Goal: Task Accomplishment & Management: Use online tool/utility

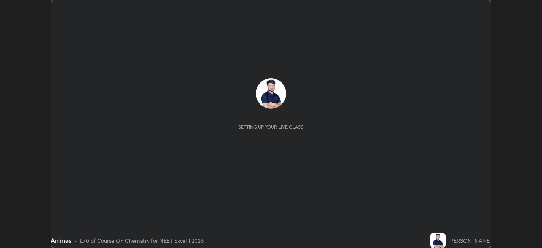
scroll to position [248, 541]
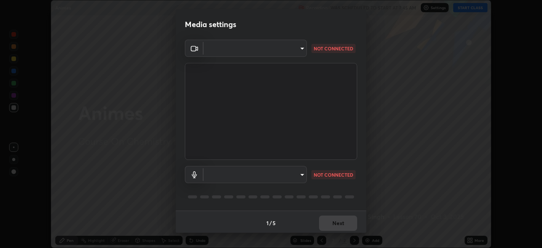
type input "e8d69c7dc0c2a56c5aabaa85415bde81fe71d5f71f3198f3fc497bb9ff74f4e0"
type input "default"
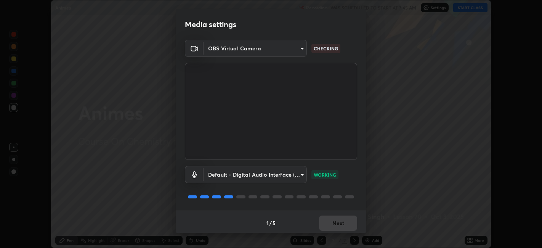
scroll to position [2, 0]
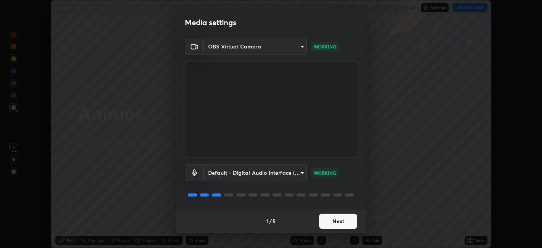
click at [336, 222] on button "Next" at bounding box center [338, 220] width 38 height 15
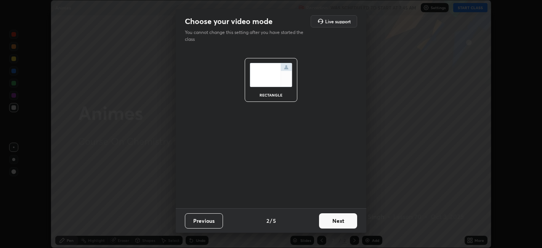
click at [339, 222] on button "Next" at bounding box center [338, 220] width 38 height 15
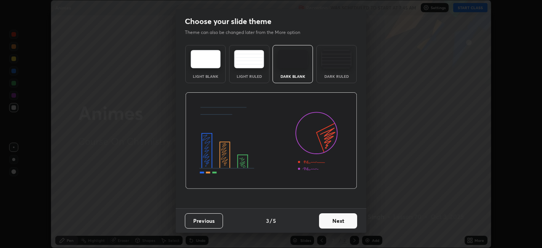
click at [340, 67] on img at bounding box center [336, 59] width 30 height 18
click at [341, 221] on button "Next" at bounding box center [338, 220] width 38 height 15
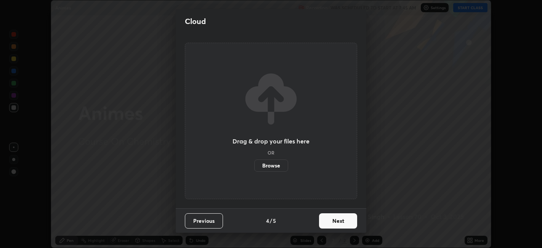
click at [338, 223] on button "Next" at bounding box center [338, 220] width 38 height 15
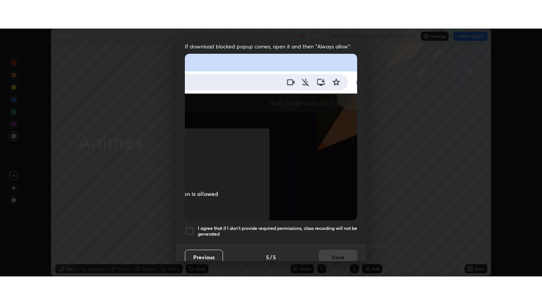
scroll to position [157, 0]
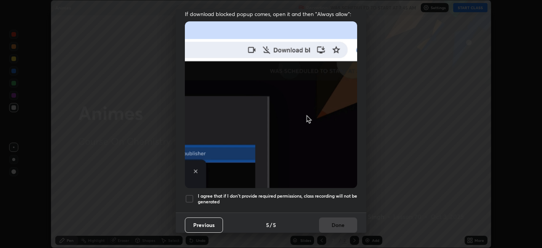
click at [190, 194] on div at bounding box center [189, 198] width 9 height 9
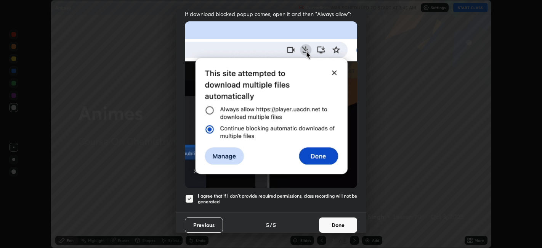
click at [339, 222] on button "Done" at bounding box center [338, 224] width 38 height 15
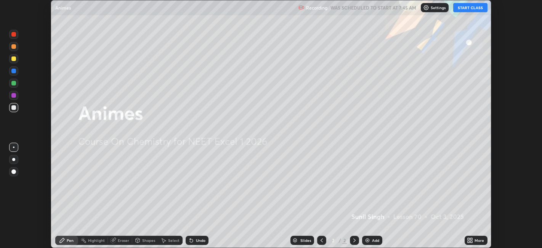
click at [469, 11] on button "START CLASS" at bounding box center [470, 7] width 34 height 9
click at [475, 239] on div "More" at bounding box center [479, 240] width 10 height 4
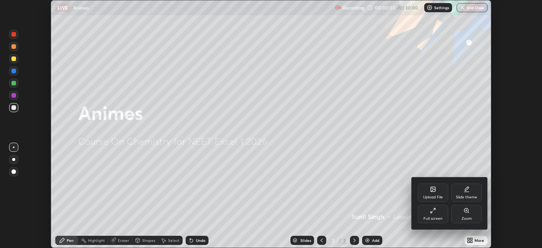
click at [427, 217] on div "Full screen" at bounding box center [432, 218] width 19 height 4
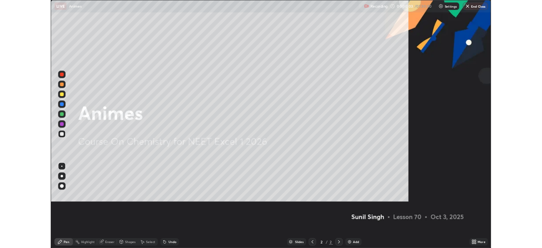
scroll to position [305, 542]
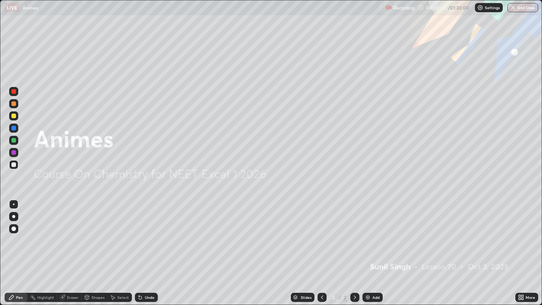
click at [371, 247] on div "Add" at bounding box center [372, 297] width 20 height 9
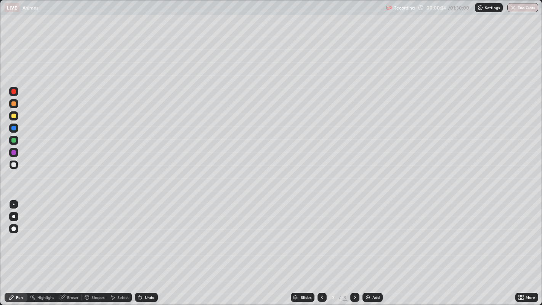
click at [144, 247] on div "Undo" at bounding box center [146, 297] width 23 height 9
click at [14, 93] on div at bounding box center [13, 91] width 5 height 5
click at [150, 247] on div "Undo" at bounding box center [150, 297] width 10 height 4
click at [147, 247] on div "Undo" at bounding box center [146, 297] width 23 height 9
click at [146, 247] on div "Undo" at bounding box center [150, 297] width 10 height 4
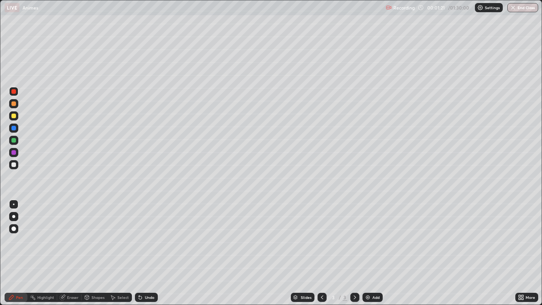
click at [17, 106] on div at bounding box center [13, 103] width 9 height 9
click at [145, 247] on div "Undo" at bounding box center [150, 297] width 10 height 4
click at [13, 165] on div at bounding box center [13, 164] width 5 height 5
click at [13, 103] on div at bounding box center [13, 103] width 5 height 5
click at [14, 165] on div at bounding box center [13, 164] width 5 height 5
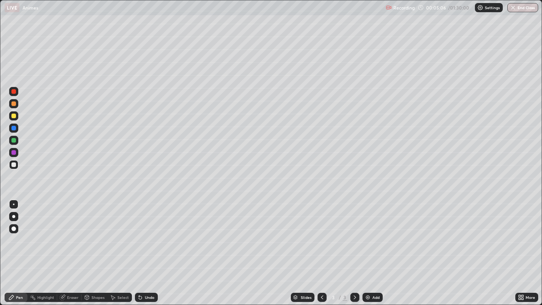
click at [372, 247] on div "Add" at bounding box center [375, 297] width 7 height 4
click at [142, 247] on icon at bounding box center [140, 297] width 6 height 6
click at [145, 247] on div "Undo" at bounding box center [150, 297] width 10 height 4
click at [143, 247] on div "Undo" at bounding box center [146, 297] width 23 height 9
click at [147, 247] on div "Undo" at bounding box center [150, 297] width 10 height 4
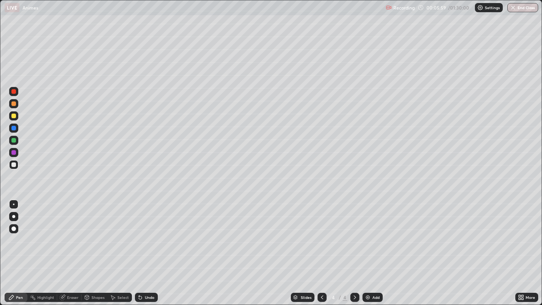
click at [13, 117] on div at bounding box center [13, 116] width 5 height 5
click at [146, 247] on div "Undo" at bounding box center [150, 297] width 10 height 4
click at [148, 247] on div "Undo" at bounding box center [150, 297] width 10 height 4
click at [146, 247] on div "Undo" at bounding box center [146, 297] width 23 height 9
click at [149, 247] on div "Undo" at bounding box center [146, 297] width 23 height 9
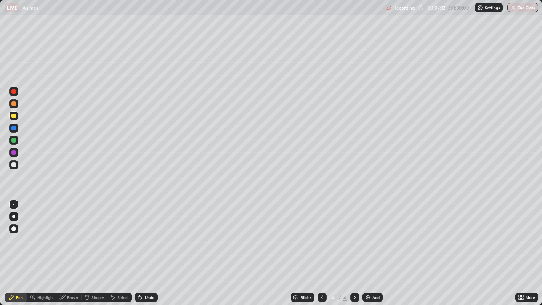
click at [14, 163] on div at bounding box center [13, 164] width 5 height 5
click at [321, 247] on icon at bounding box center [322, 297] width 6 height 6
click at [139, 247] on icon at bounding box center [139, 295] width 1 height 1
click at [321, 247] on icon at bounding box center [322, 297] width 6 height 6
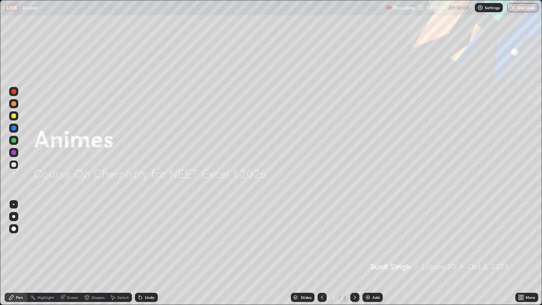
click at [353, 247] on icon at bounding box center [355, 297] width 6 height 6
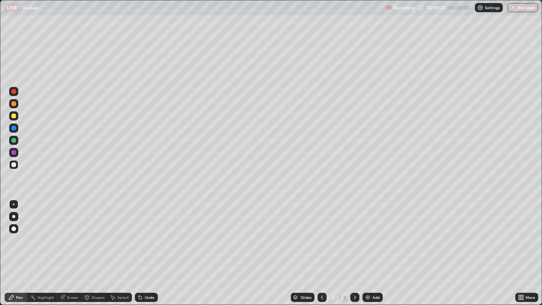
click at [353, 247] on icon at bounding box center [355, 297] width 6 height 6
click at [373, 247] on div "Add" at bounding box center [375, 297] width 7 height 4
click at [143, 247] on div "Undo" at bounding box center [146, 297] width 23 height 9
click at [144, 247] on div "Undo" at bounding box center [146, 297] width 23 height 9
click at [142, 247] on div "Undo" at bounding box center [146, 297] width 23 height 9
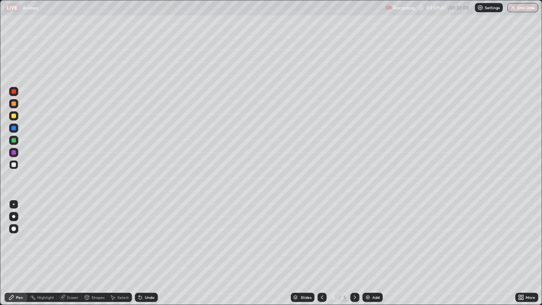
click at [139, 247] on icon at bounding box center [140, 297] width 3 height 3
click at [143, 247] on div "Undo" at bounding box center [146, 297] width 23 height 9
click at [320, 247] on icon at bounding box center [322, 297] width 6 height 6
click at [354, 247] on icon at bounding box center [355, 297] width 6 height 6
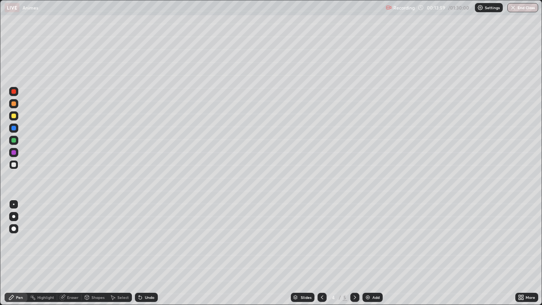
click at [321, 247] on icon at bounding box center [322, 297] width 2 height 4
click at [355, 247] on icon at bounding box center [355, 297] width 6 height 6
click at [144, 247] on div "Undo" at bounding box center [146, 297] width 23 height 9
click at [354, 247] on icon at bounding box center [354, 297] width 2 height 4
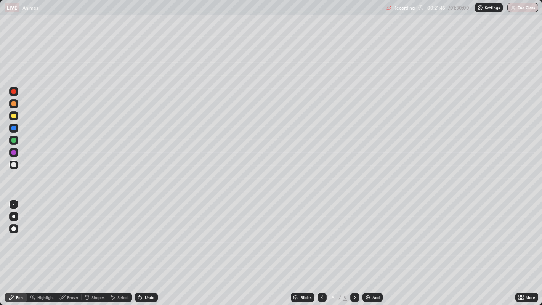
click at [372, 247] on div "Add" at bounding box center [375, 297] width 7 height 4
click at [368, 247] on img at bounding box center [368, 297] width 6 height 6
click at [147, 247] on div "Undo" at bounding box center [150, 297] width 10 height 4
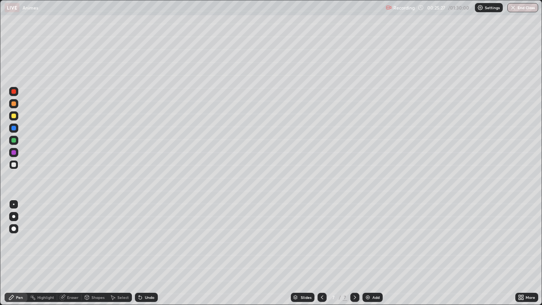
click at [149, 247] on div "Undo" at bounding box center [150, 297] width 10 height 4
click at [151, 247] on div "Undo" at bounding box center [150, 297] width 10 height 4
click at [152, 247] on div "Undo" at bounding box center [150, 297] width 10 height 4
click at [154, 247] on div "Undo" at bounding box center [146, 297] width 23 height 9
click at [156, 247] on div "Undo" at bounding box center [146, 297] width 23 height 9
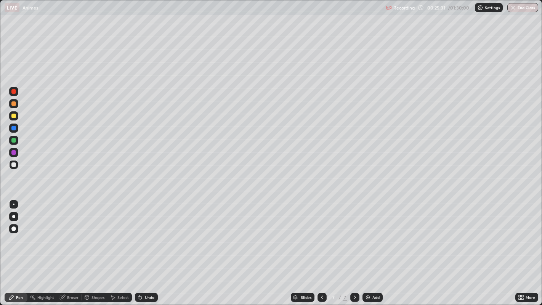
click at [145, 247] on div "Undo" at bounding box center [146, 297] width 23 height 9
click at [321, 247] on icon at bounding box center [322, 297] width 6 height 6
click at [353, 247] on icon at bounding box center [355, 297] width 6 height 6
click at [354, 247] on icon at bounding box center [355, 297] width 6 height 6
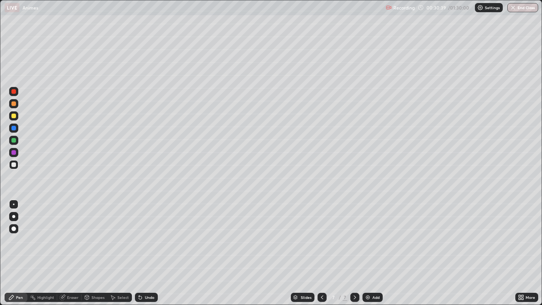
click at [61, 247] on icon at bounding box center [62, 297] width 5 height 5
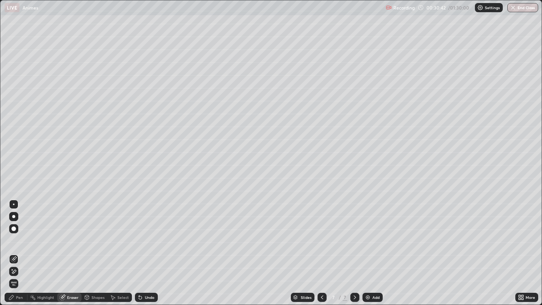
click at [23, 247] on div "Pen" at bounding box center [16, 297] width 23 height 9
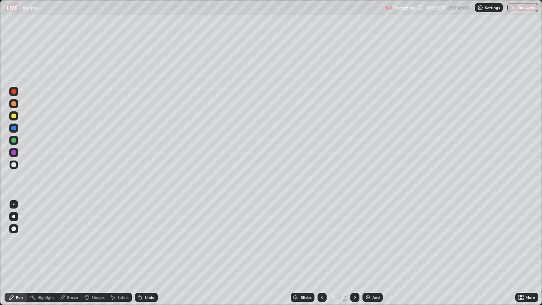
click at [371, 247] on div "Add" at bounding box center [372, 297] width 20 height 9
click at [146, 247] on div "Undo" at bounding box center [150, 297] width 10 height 4
click at [144, 247] on div "Undo" at bounding box center [146, 297] width 23 height 9
click at [149, 247] on div "Undo" at bounding box center [150, 297] width 10 height 4
click at [147, 247] on div "Undo" at bounding box center [146, 297] width 23 height 9
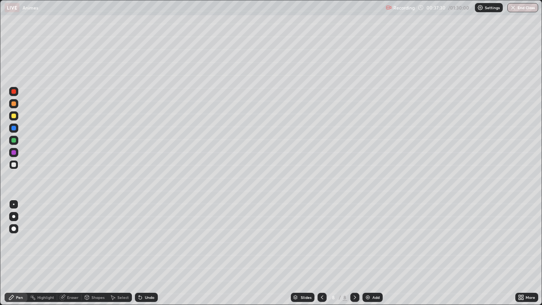
click at [146, 247] on div "Undo" at bounding box center [150, 297] width 10 height 4
click at [13, 116] on div at bounding box center [13, 116] width 5 height 5
click at [12, 166] on div at bounding box center [13, 164] width 5 height 5
click at [147, 247] on div "Undo" at bounding box center [150, 297] width 10 height 4
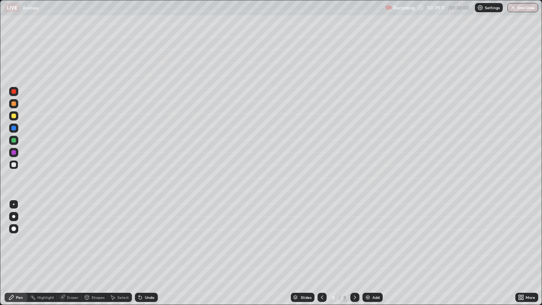
click at [146, 247] on div "Undo" at bounding box center [150, 297] width 10 height 4
click at [148, 247] on div "Undo" at bounding box center [150, 297] width 10 height 4
click at [149, 247] on div "Undo" at bounding box center [150, 297] width 10 height 4
click at [148, 247] on div "Undo" at bounding box center [150, 297] width 10 height 4
click at [368, 247] on img at bounding box center [368, 297] width 6 height 6
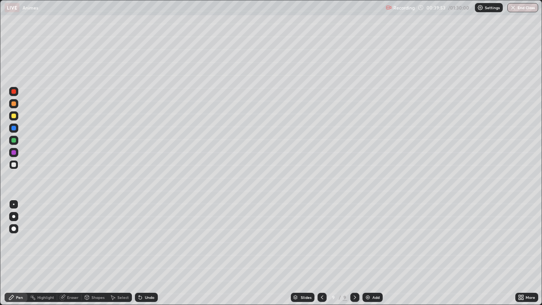
click at [139, 247] on icon at bounding box center [140, 297] width 3 height 3
click at [147, 247] on div "Undo" at bounding box center [150, 297] width 10 height 4
click at [145, 247] on div "Undo" at bounding box center [150, 297] width 10 height 4
click at [143, 247] on div "Undo" at bounding box center [146, 297] width 23 height 9
click at [147, 247] on div "Undo" at bounding box center [150, 297] width 10 height 4
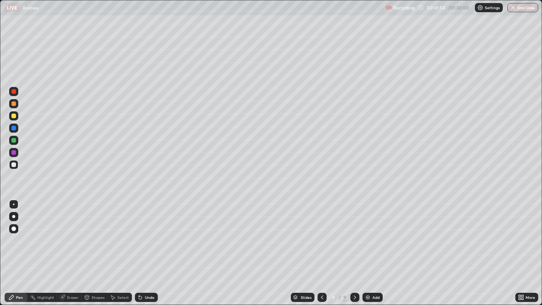
click at [149, 247] on div "Undo" at bounding box center [150, 297] width 10 height 4
click at [325, 247] on div at bounding box center [321, 297] width 9 height 9
click at [353, 247] on icon at bounding box center [355, 297] width 6 height 6
click at [372, 247] on div "Add" at bounding box center [375, 297] width 7 height 4
click at [14, 102] on div at bounding box center [13, 103] width 5 height 5
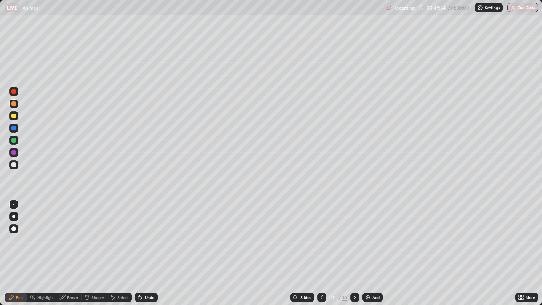
click at [146, 247] on div "Undo" at bounding box center [150, 297] width 10 height 4
click at [145, 247] on div "Undo" at bounding box center [146, 297] width 23 height 9
click at [13, 163] on div at bounding box center [13, 164] width 5 height 5
click at [145, 247] on div "Undo" at bounding box center [150, 297] width 10 height 4
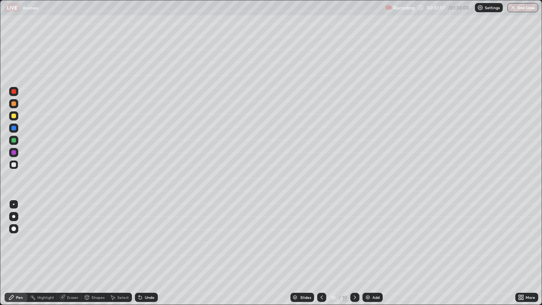
click at [144, 247] on div "Undo" at bounding box center [146, 297] width 23 height 9
click at [145, 247] on div "Undo" at bounding box center [146, 297] width 23 height 9
click at [143, 247] on div "Undo" at bounding box center [146, 297] width 23 height 9
click at [145, 247] on div "Undo" at bounding box center [150, 297] width 10 height 4
click at [14, 116] on div at bounding box center [13, 116] width 5 height 5
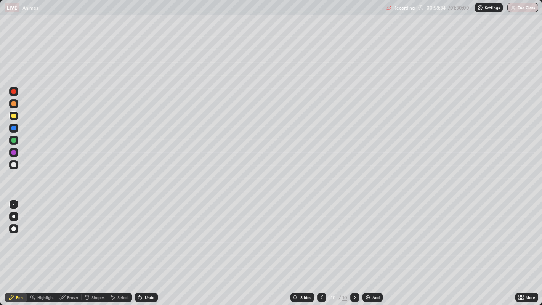
click at [369, 247] on img at bounding box center [368, 297] width 6 height 6
click at [13, 165] on div at bounding box center [13, 164] width 5 height 5
click at [147, 247] on div "Undo" at bounding box center [146, 297] width 23 height 9
click at [149, 247] on div "Undo" at bounding box center [146, 297] width 23 height 9
click at [150, 247] on div "Undo" at bounding box center [146, 297] width 23 height 9
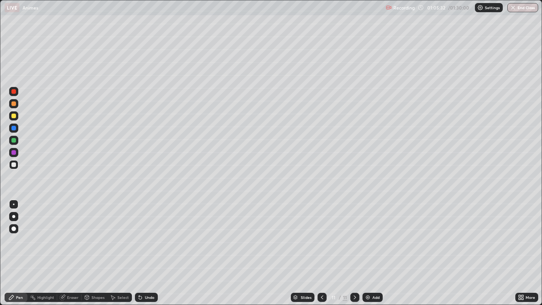
click at [372, 247] on div "Add" at bounding box center [375, 297] width 7 height 4
click at [147, 247] on div "Undo" at bounding box center [150, 297] width 10 height 4
click at [146, 247] on div "Undo" at bounding box center [146, 297] width 23 height 9
click at [143, 247] on div "Undo" at bounding box center [146, 297] width 23 height 9
click at [142, 247] on div "Undo" at bounding box center [146, 297] width 23 height 9
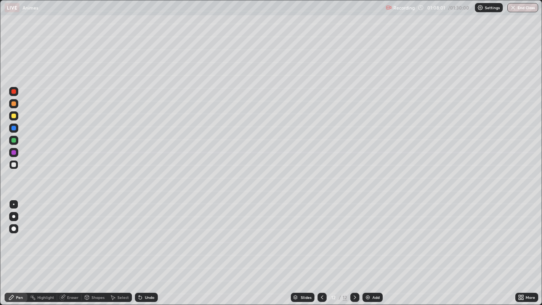
click at [141, 247] on div "Undo" at bounding box center [146, 297] width 23 height 9
click at [143, 247] on div "Undo" at bounding box center [146, 297] width 23 height 9
click at [145, 247] on div "Undo" at bounding box center [150, 297] width 10 height 4
click at [144, 247] on div "Undo" at bounding box center [146, 297] width 23 height 9
click at [145, 247] on div "Undo" at bounding box center [150, 297] width 10 height 4
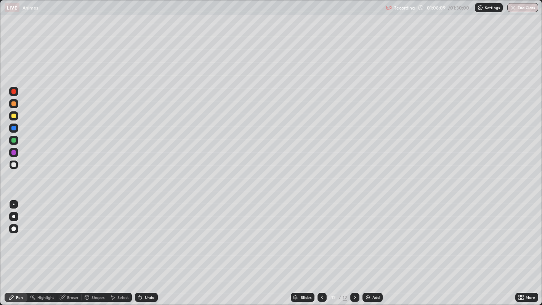
click at [145, 247] on div "Undo" at bounding box center [150, 297] width 10 height 4
click at [144, 247] on div "Undo" at bounding box center [146, 297] width 23 height 9
click at [372, 247] on div "Add" at bounding box center [375, 297] width 7 height 4
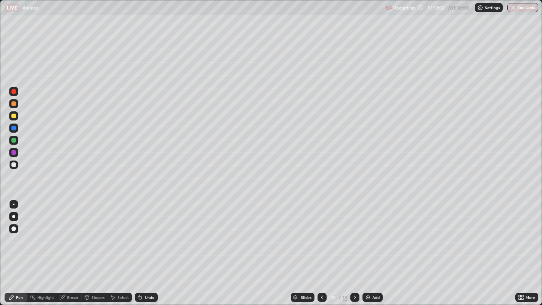
click at [14, 117] on div at bounding box center [13, 116] width 5 height 5
click at [13, 165] on div at bounding box center [13, 164] width 5 height 5
click at [369, 247] on img at bounding box center [368, 297] width 6 height 6
click at [145, 247] on div "Undo" at bounding box center [150, 297] width 10 height 4
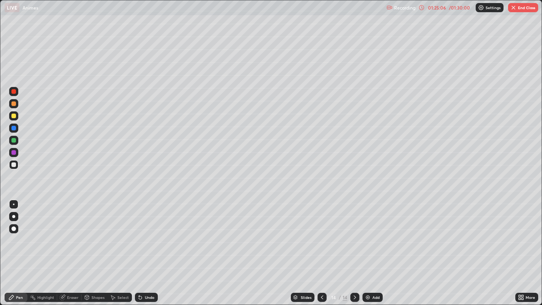
click at [518, 11] on button "End Class" at bounding box center [523, 7] width 30 height 9
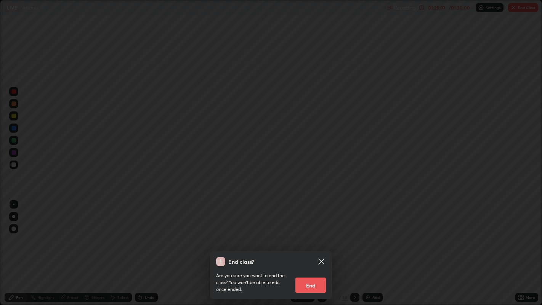
click at [307, 247] on button "End" at bounding box center [310, 284] width 30 height 15
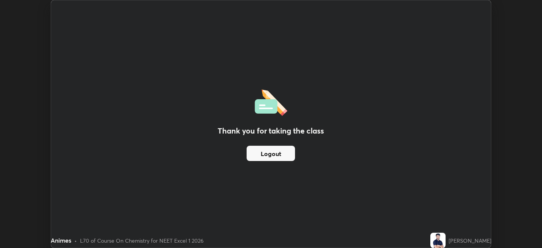
scroll to position [37844, 37550]
